Goal: Information Seeking & Learning: Find specific page/section

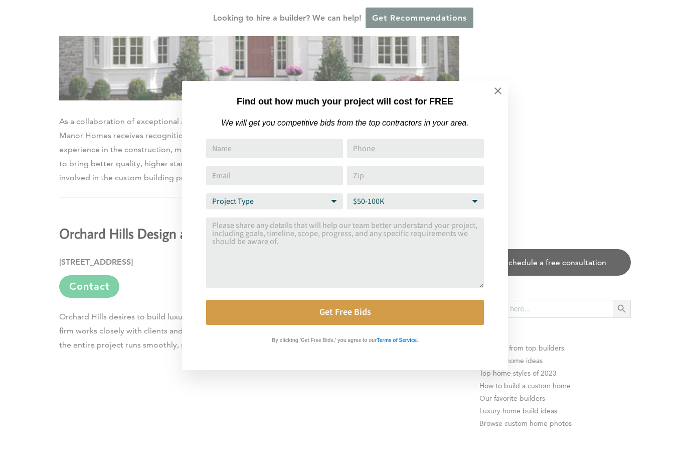
scroll to position [2282, 0]
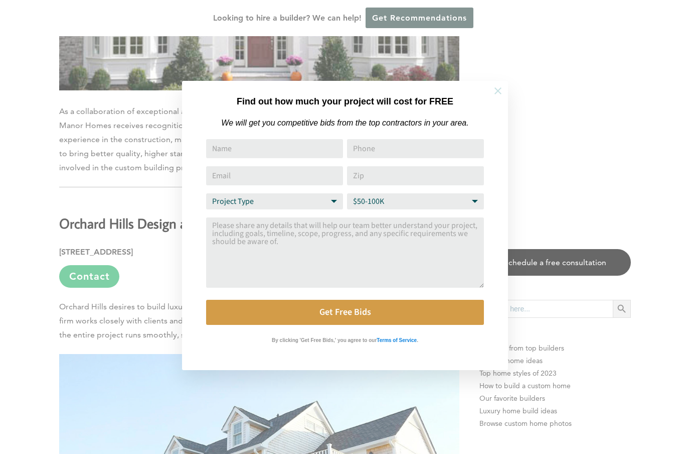
click at [501, 92] on icon at bounding box center [498, 90] width 11 height 11
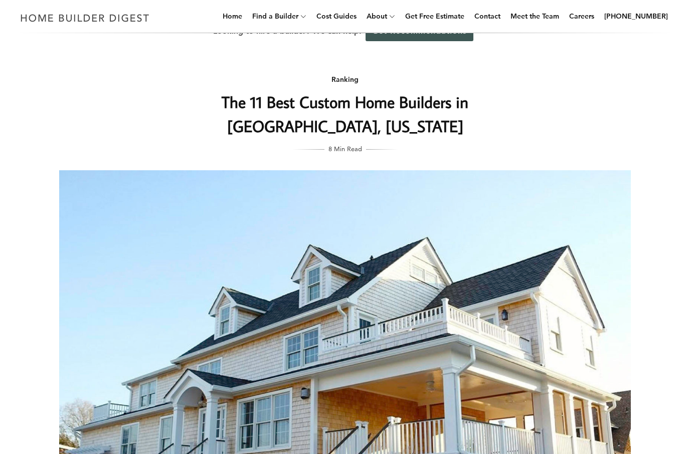
scroll to position [0, 0]
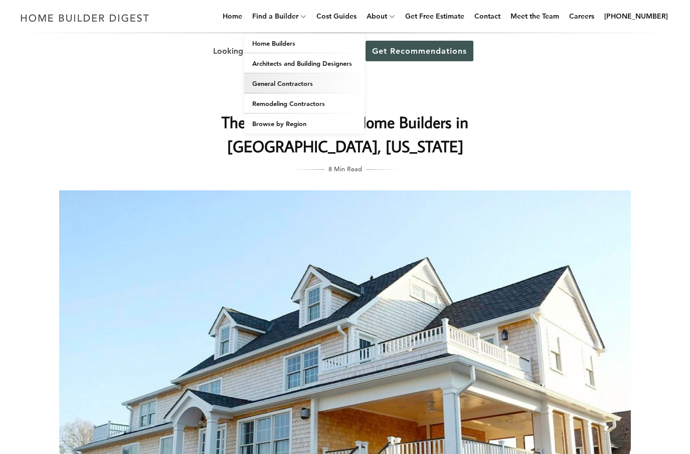
click at [293, 88] on link "General Contractors" at bounding box center [304, 83] width 120 height 20
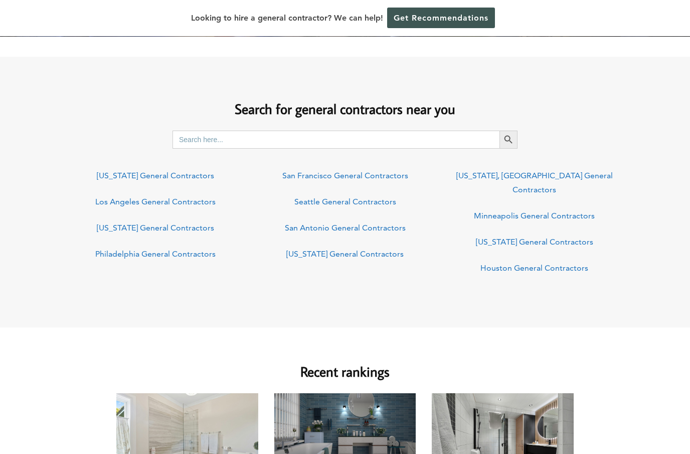
scroll to position [746, 0]
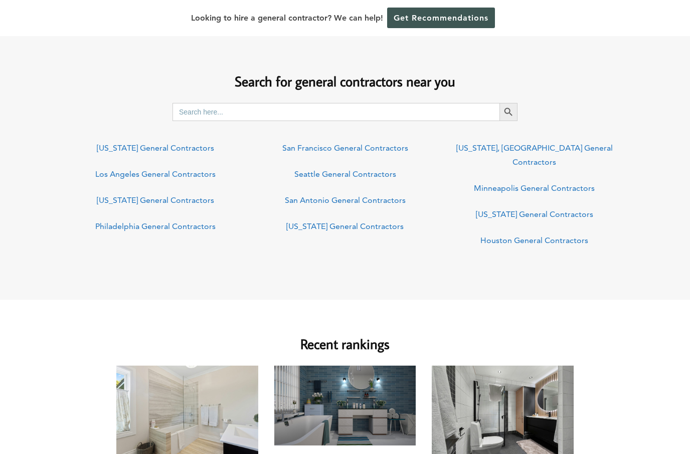
click at [369, 124] on div "Search for general contractors near you Search for: Search Button [US_STATE] Ge…" at bounding box center [345, 158] width 690 height 202
click at [367, 119] on input "Search for:" at bounding box center [336, 112] width 327 height 18
type input "Summit, MK"
click at [509, 112] on button "Search Button" at bounding box center [509, 112] width 18 height 18
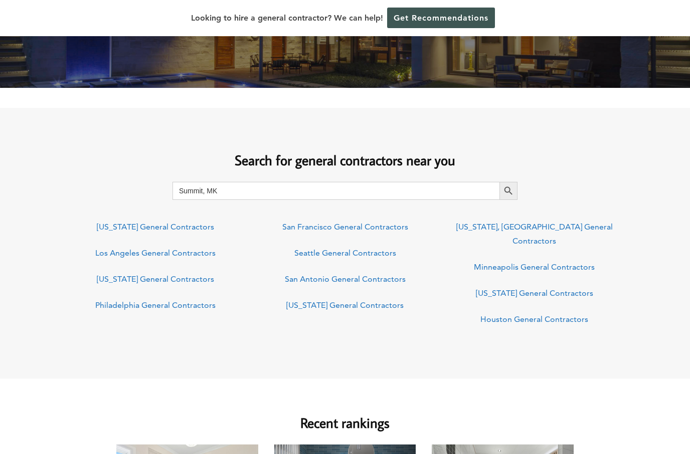
scroll to position [782, 0]
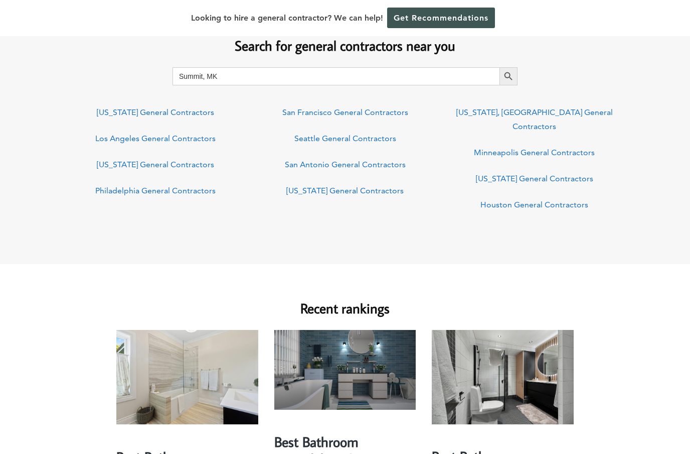
click at [218, 80] on input "Summit, MK" at bounding box center [336, 76] width 327 height 18
type input "[GEOGRAPHIC_DATA], [US_STATE]"
click at [509, 76] on button "Search Button" at bounding box center [509, 76] width 18 height 18
